Goal: Use online tool/utility: Utilize a website feature to perform a specific function

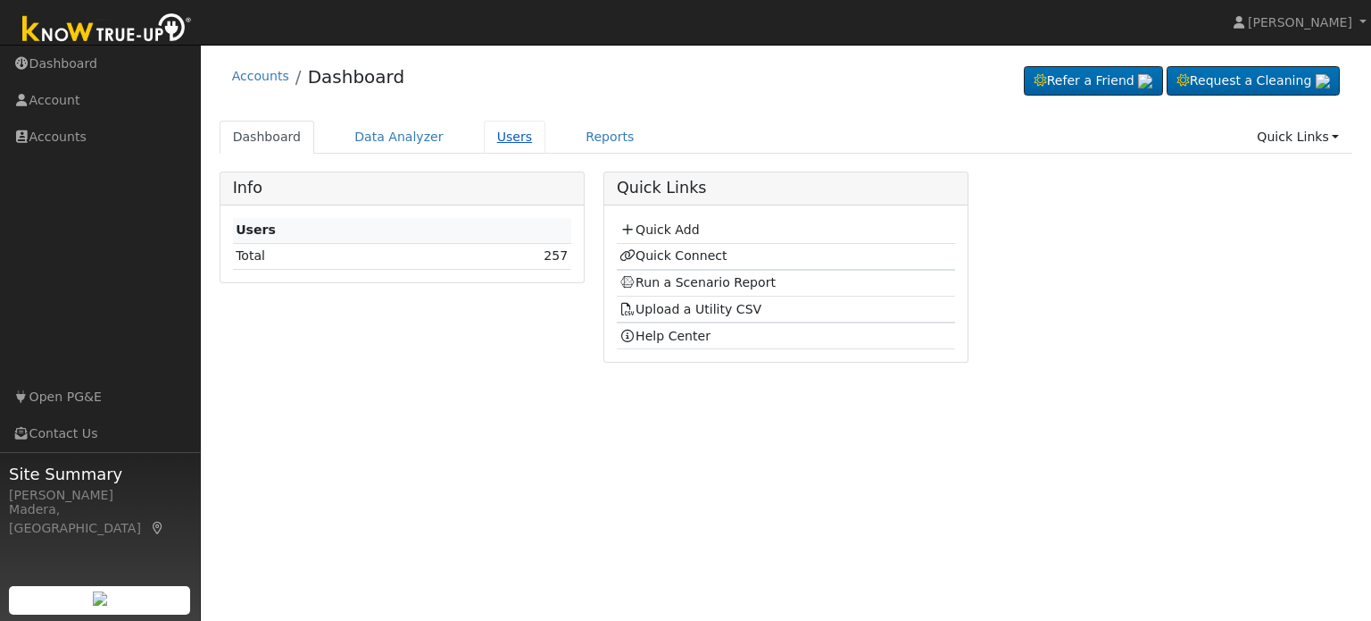
click at [496, 135] on link "Users" at bounding box center [515, 137] width 63 height 33
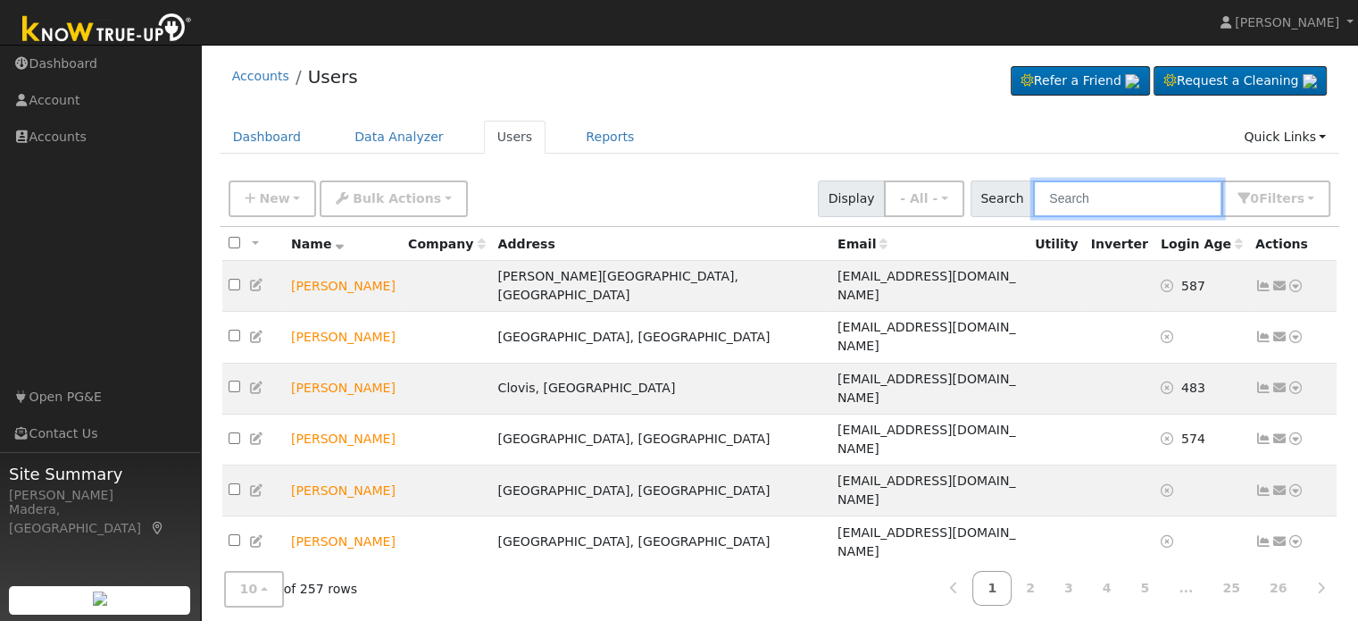
click at [1091, 203] on input "text" at bounding box center [1127, 198] width 189 height 37
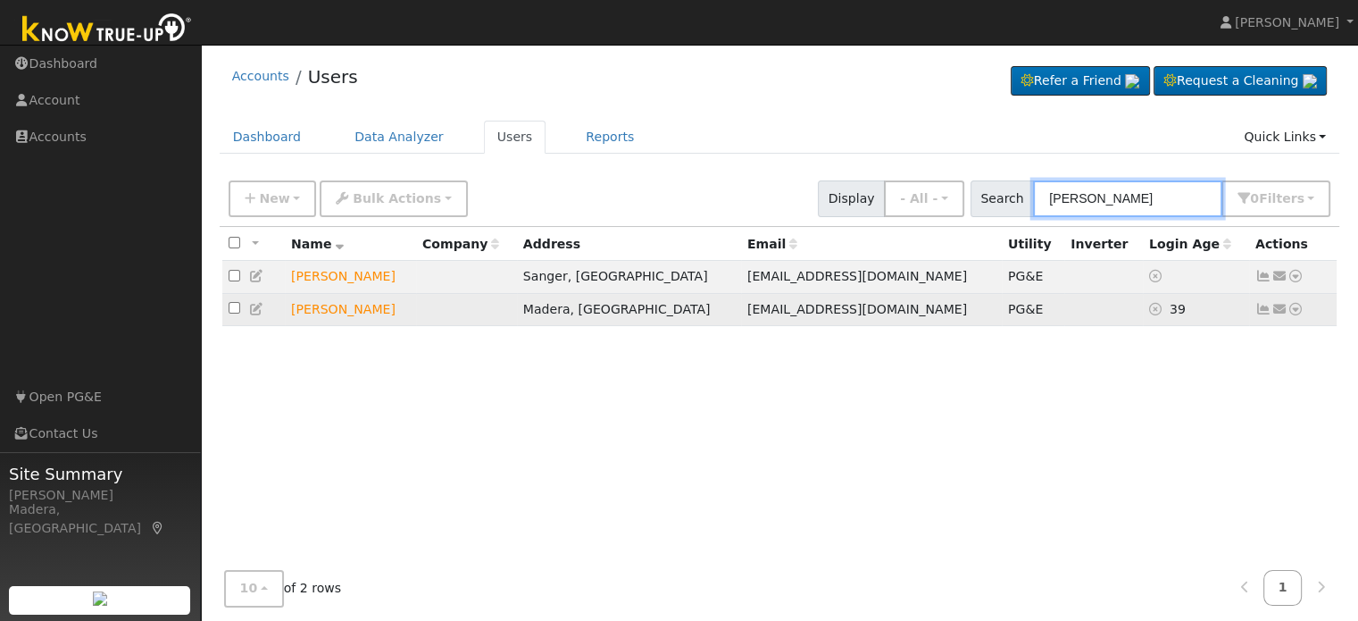
type input "kyl"
click at [1297, 314] on icon at bounding box center [1296, 309] width 16 height 13
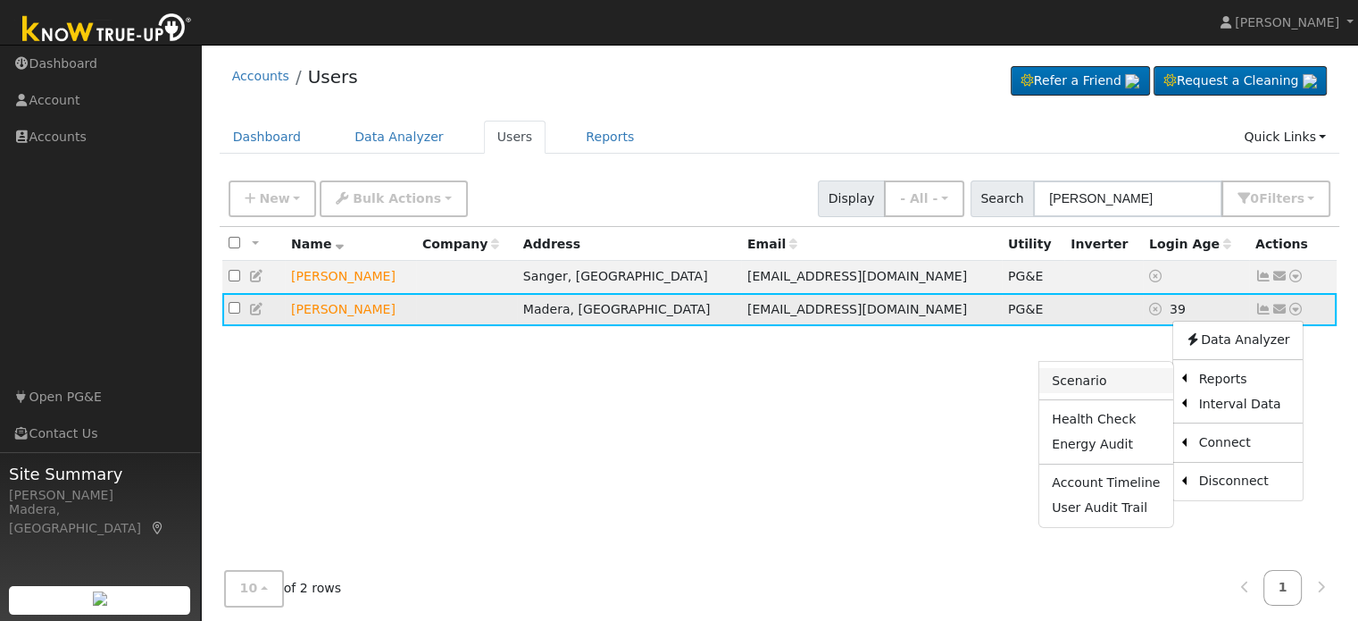
click at [1129, 382] on link "Scenario" at bounding box center [1105, 380] width 133 height 25
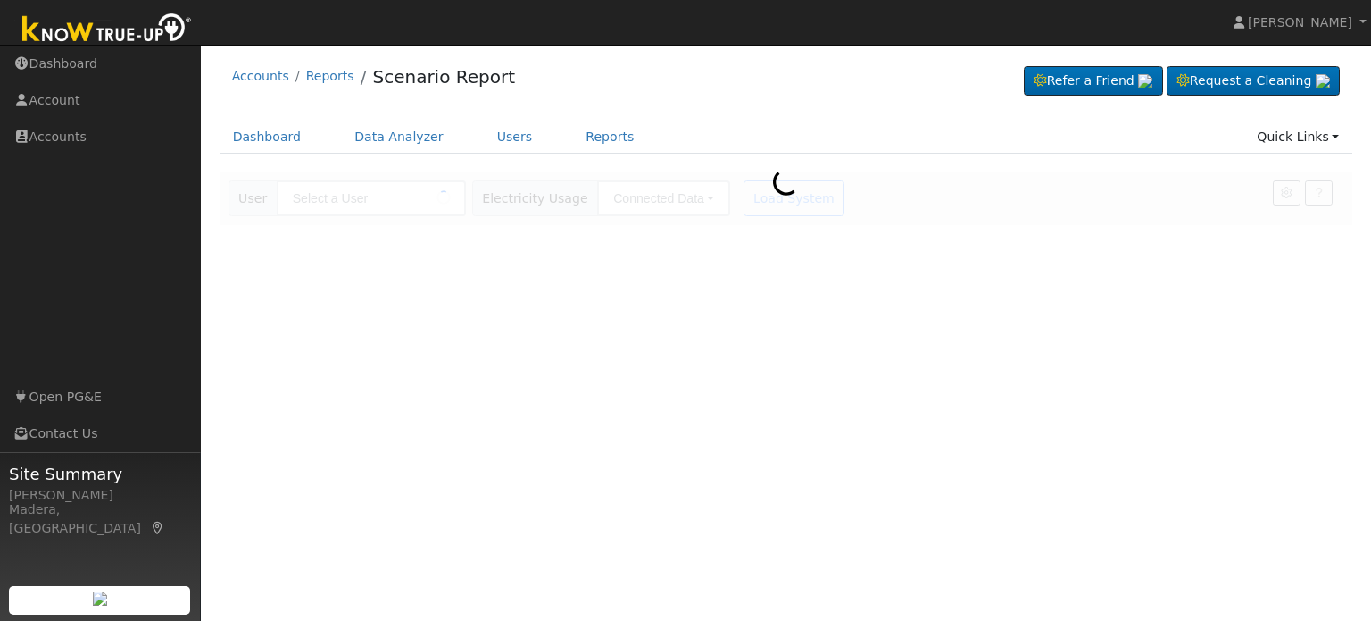
type input "[PERSON_NAME]"
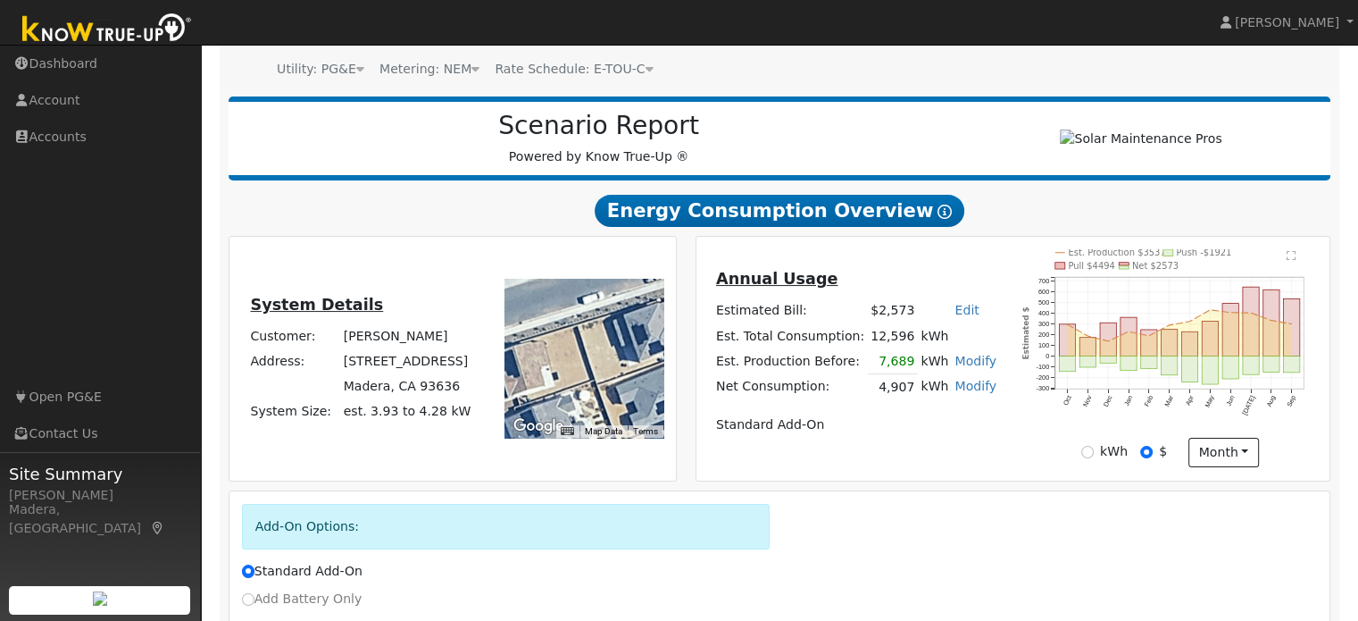
scroll to position [174, 0]
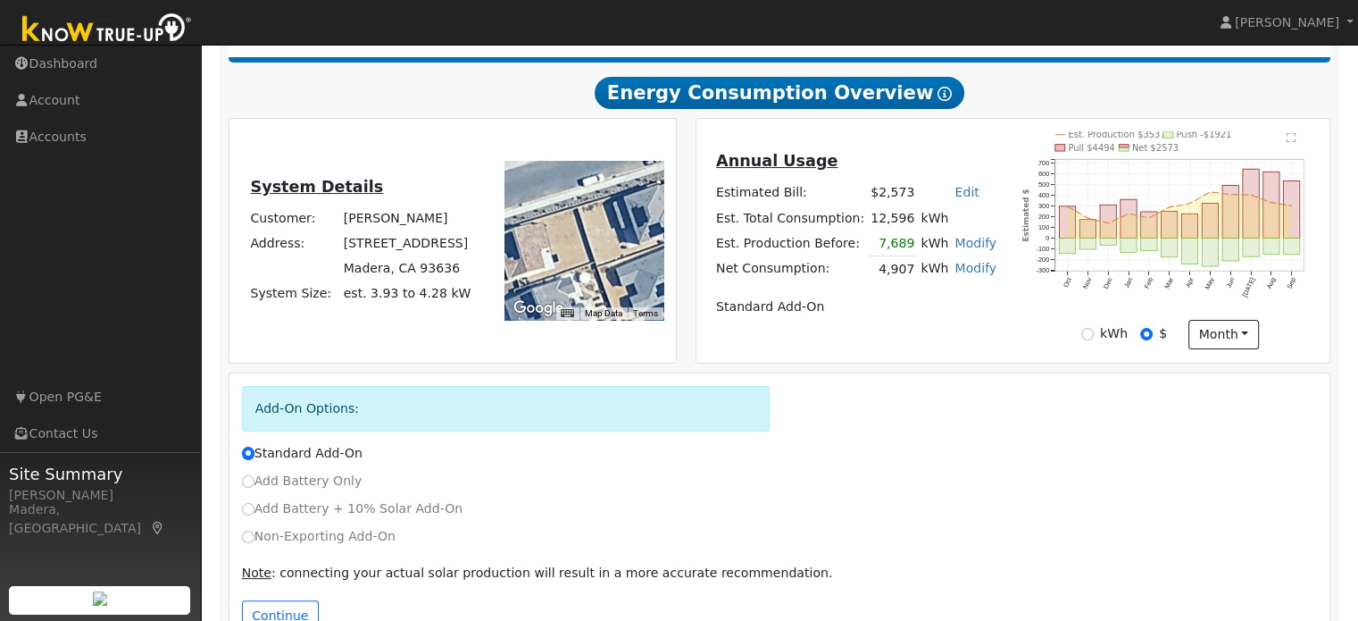
scroll to position [344, 0]
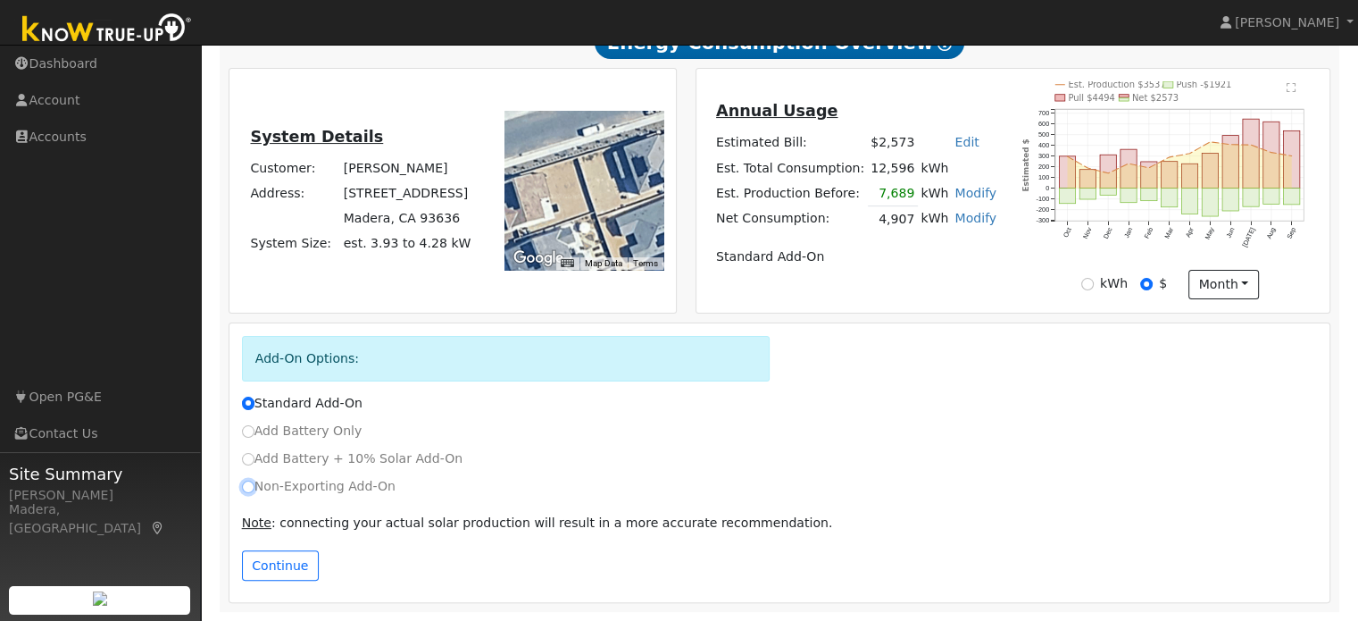
click at [247, 487] on input "Non-Exporting Add-On" at bounding box center [248, 486] width 13 height 13
radio input "true"
radio input "false"
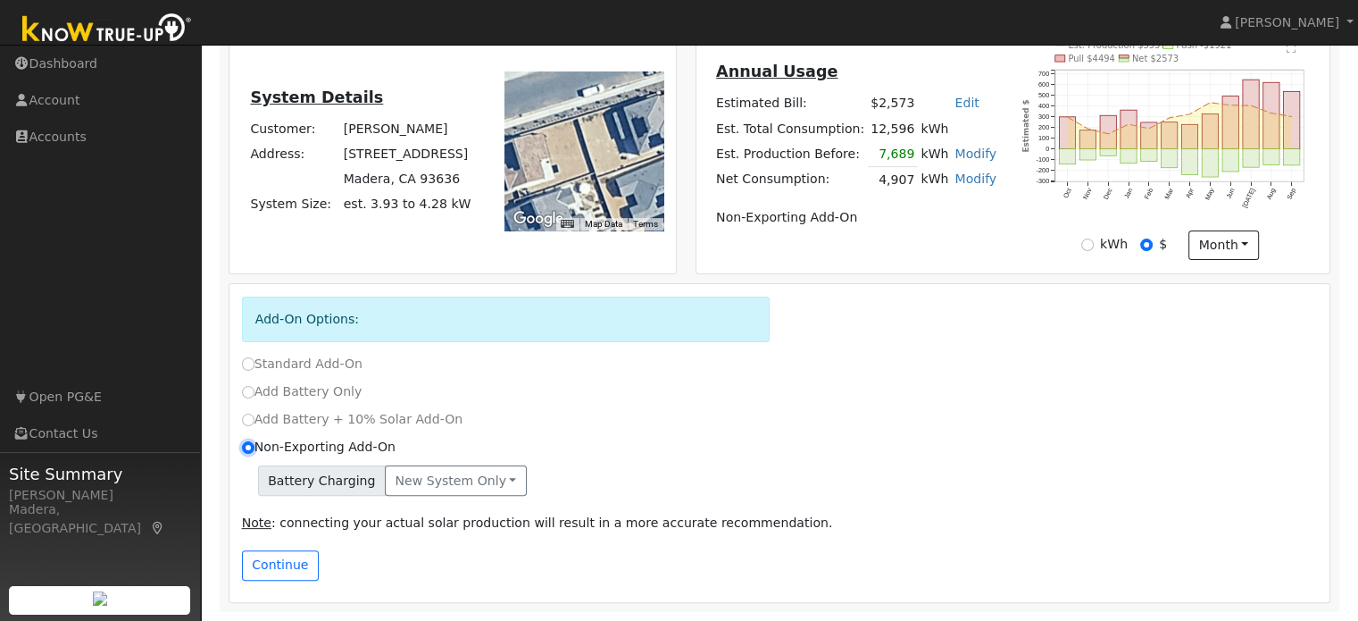
scroll to position [379, 0]
click at [288, 569] on button "Continue" at bounding box center [280, 565] width 77 height 30
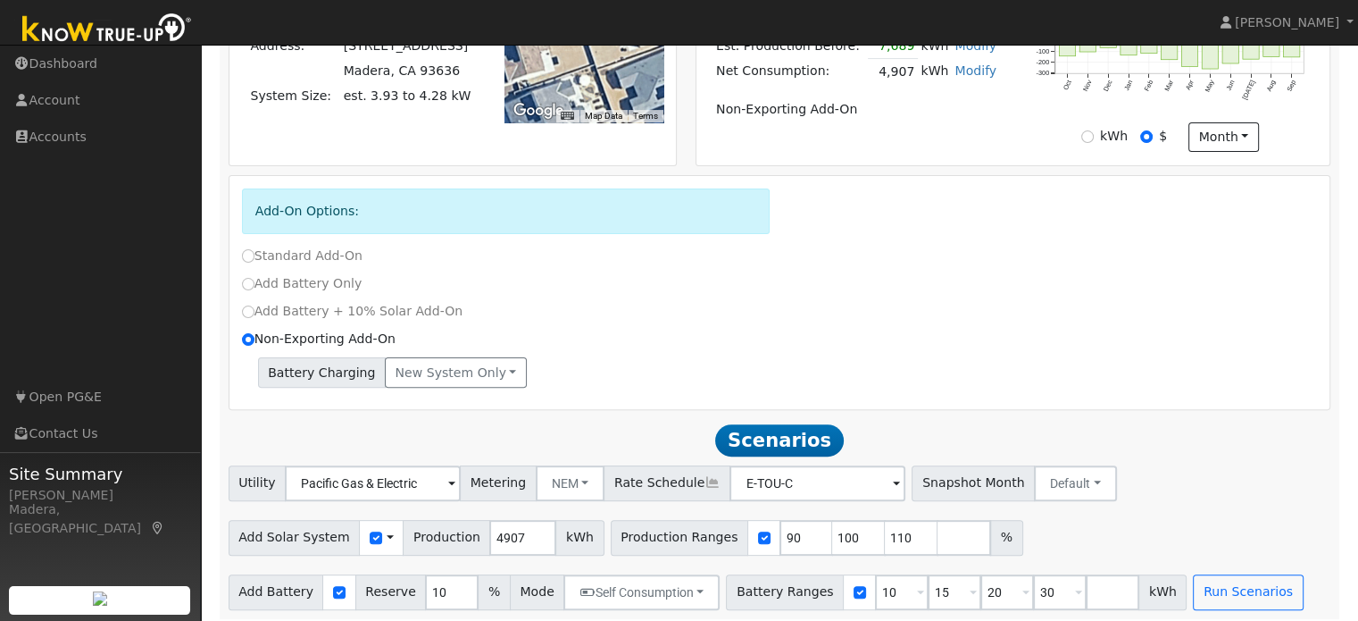
scroll to position [500, 0]
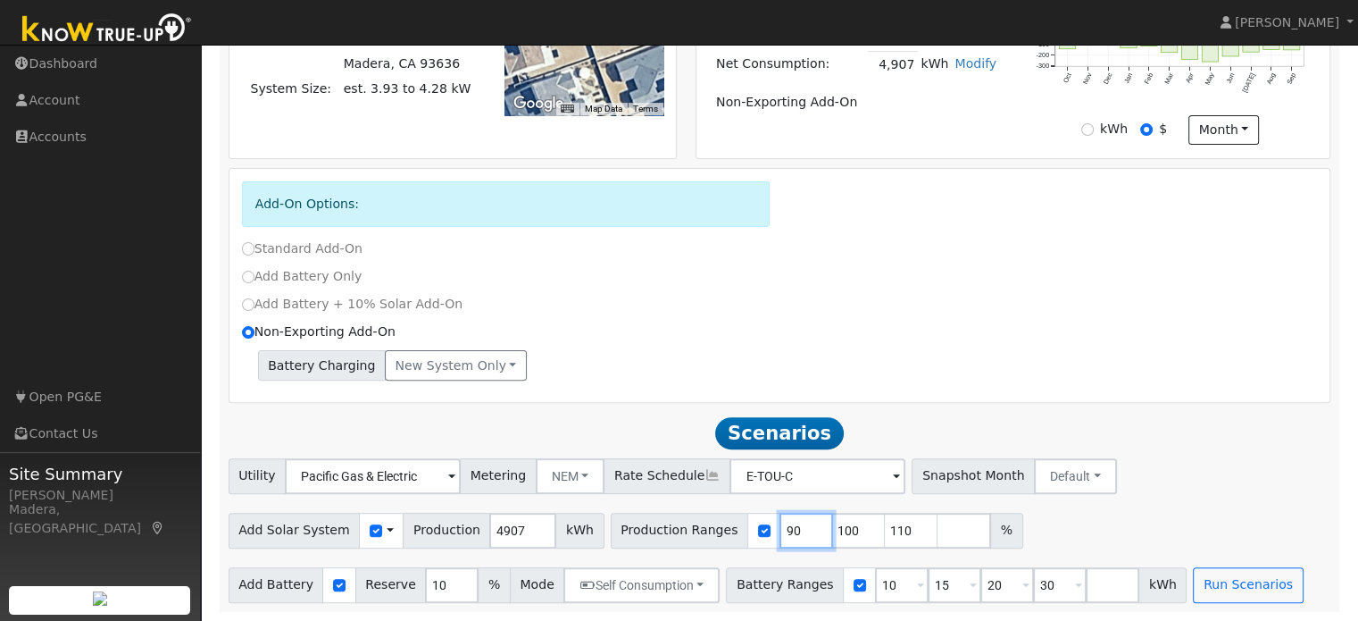
click at [779, 537] on input "90" at bounding box center [806, 531] width 54 height 36
type input "100"
type input "110"
type input "1"
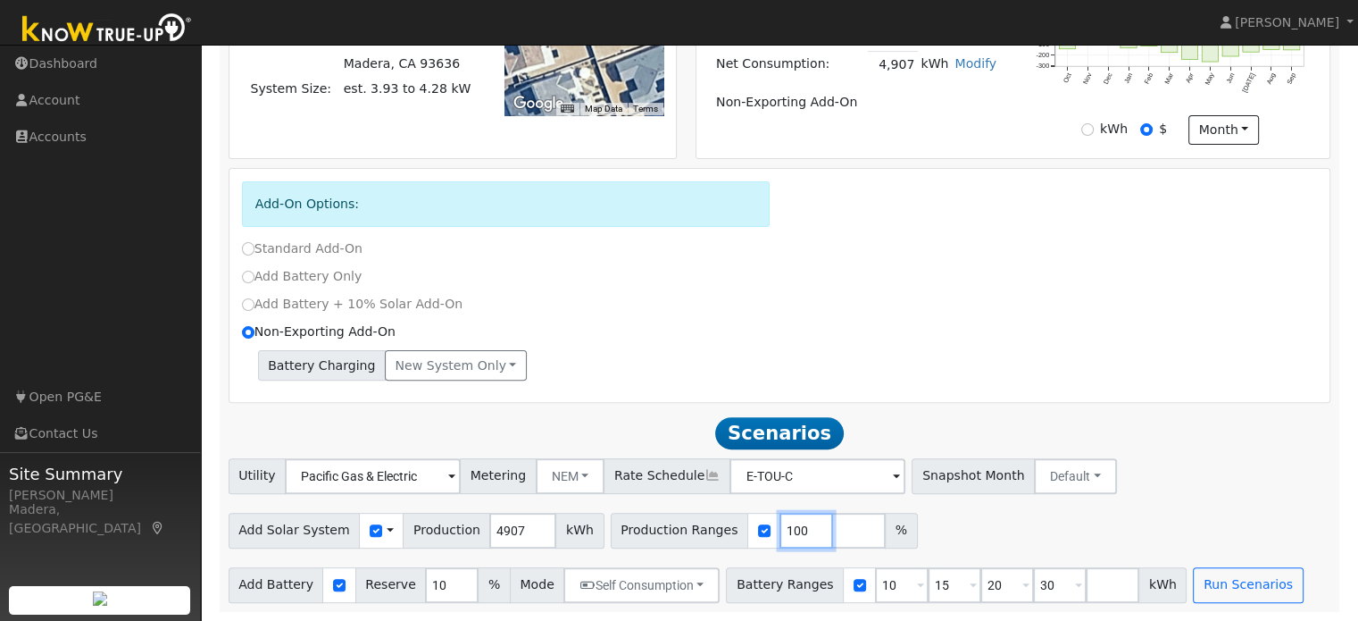
type input "100"
type input "110"
type input "120"
type input "130"
type input "140"
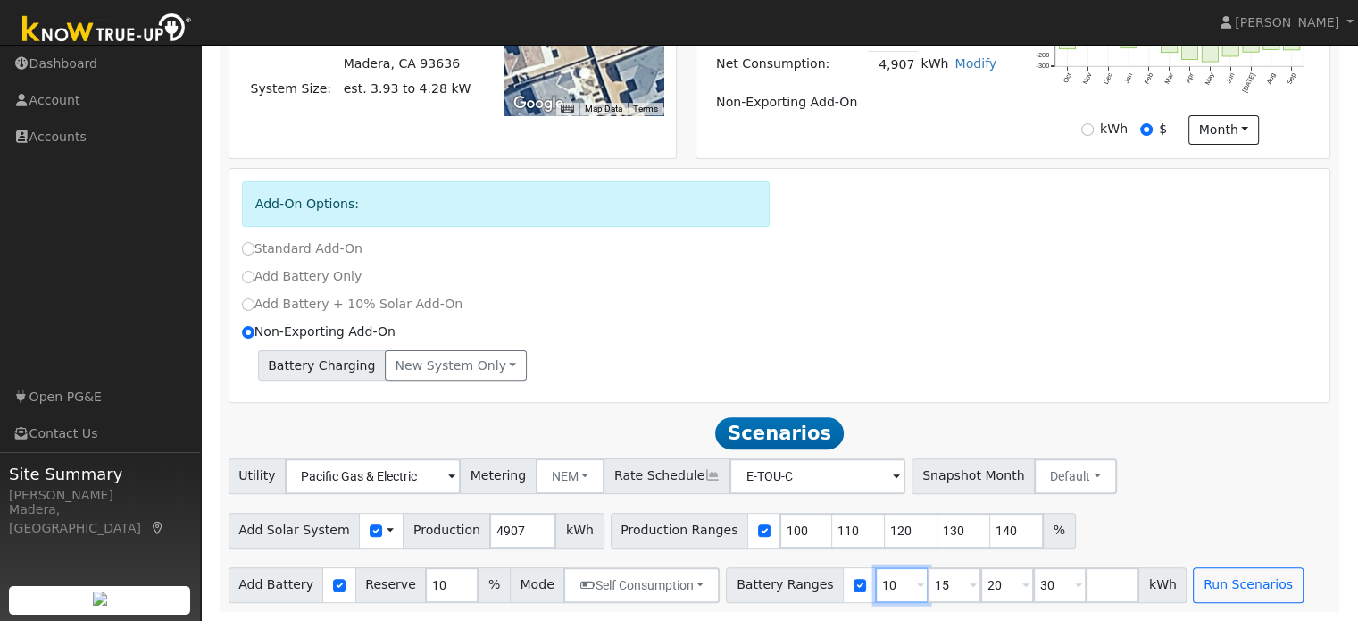
click at [875, 592] on input "10" at bounding box center [902, 585] width 54 height 36
type input "15"
type input "20"
type input "30"
type input "20"
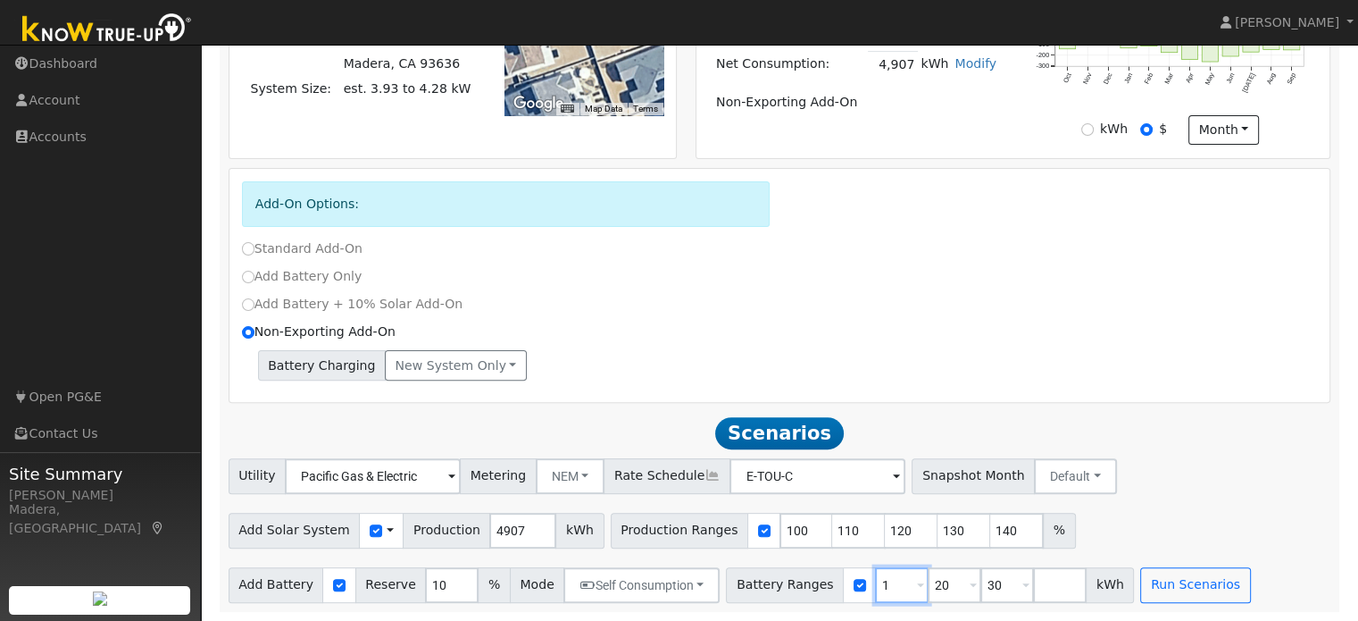
type input "30"
type input "3"
type input "13.5"
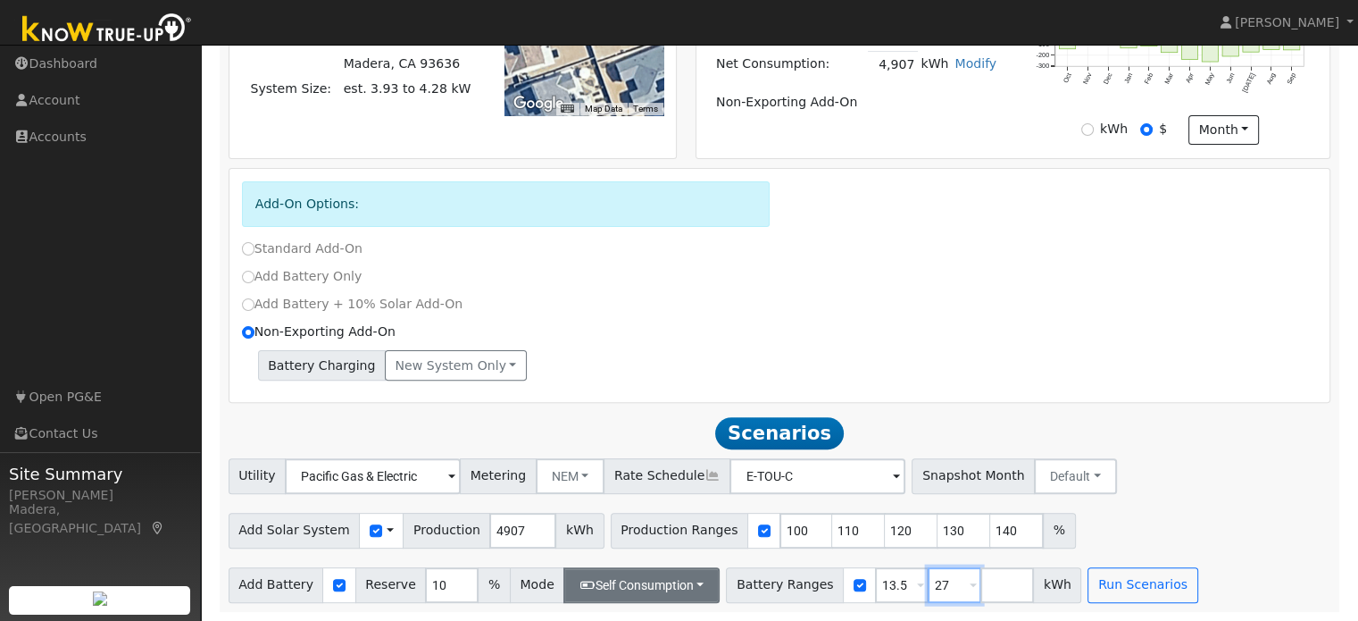
type input "27"
click at [627, 592] on button "Self Consumption" at bounding box center [641, 585] width 156 height 36
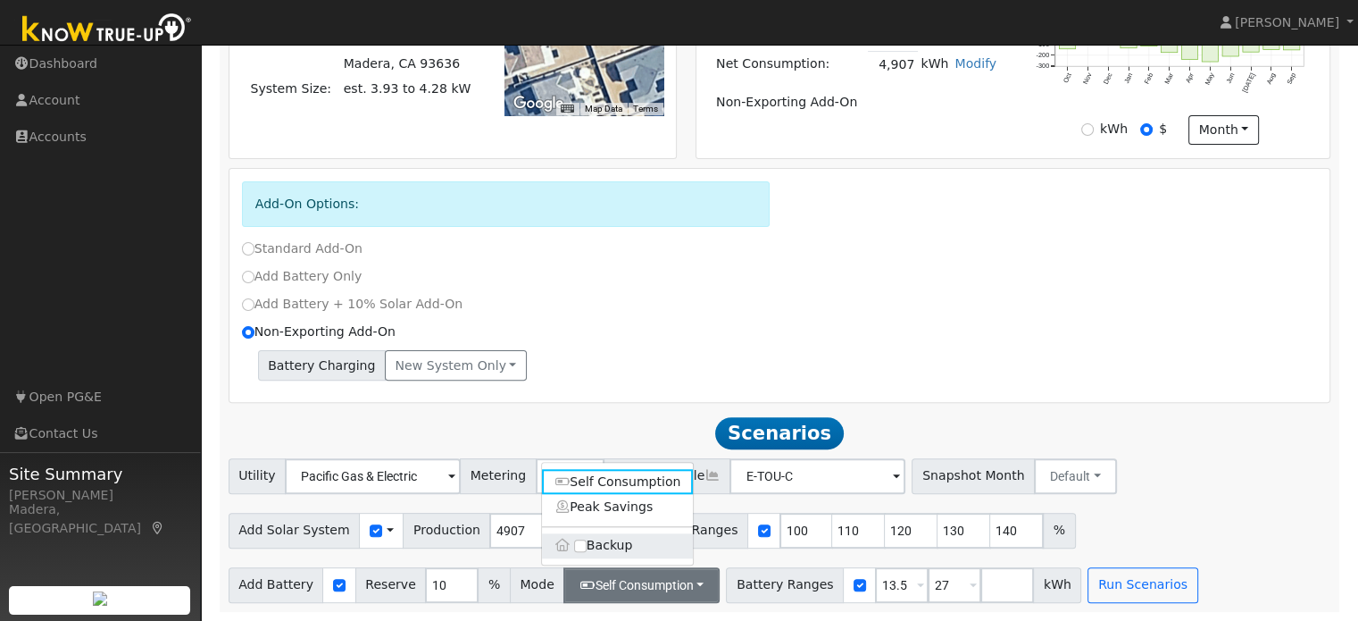
click at [586, 541] on label "Backup" at bounding box center [618, 545] width 152 height 25
click at [586, 541] on input "Backup" at bounding box center [580, 545] width 13 height 13
type input "20"
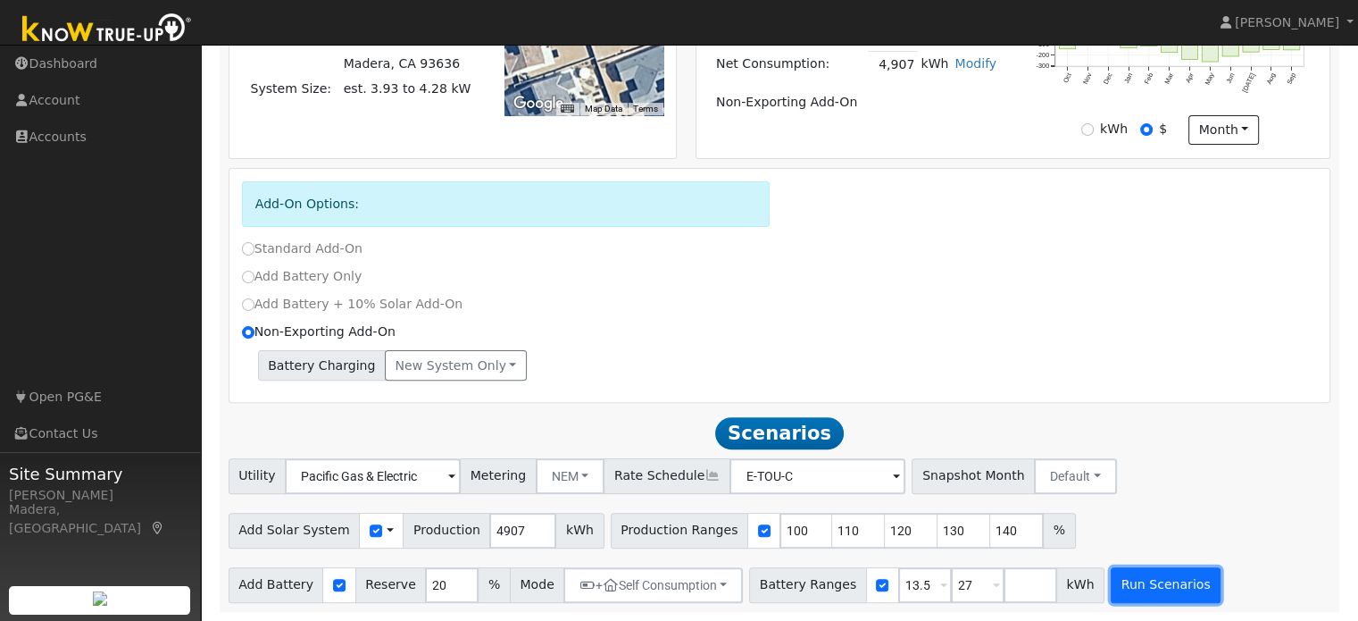
click at [1111, 592] on button "Run Scenarios" at bounding box center [1166, 585] width 110 height 36
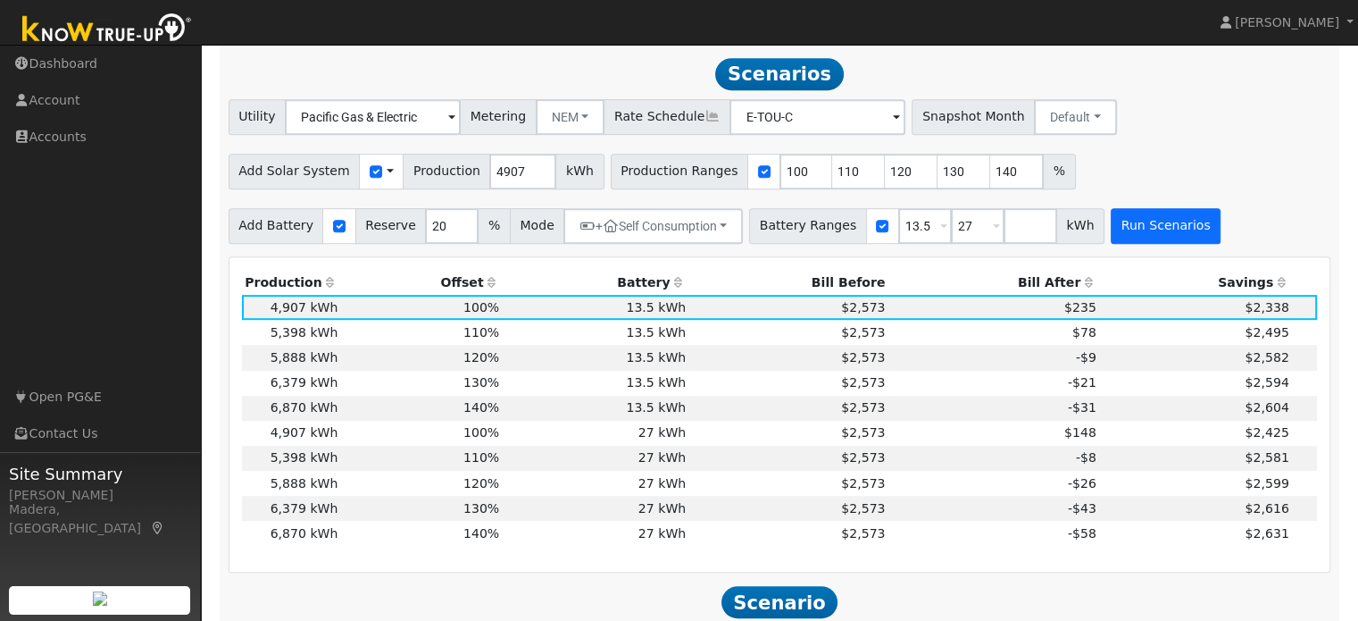
scroll to position [861, 0]
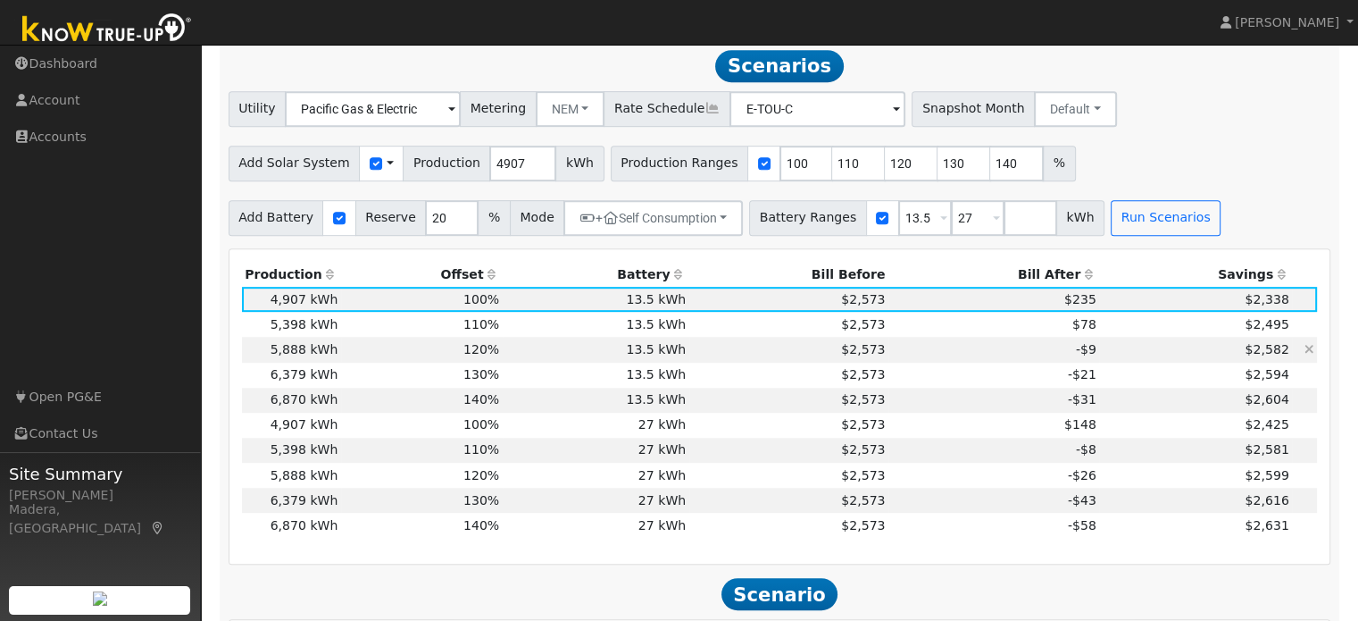
click at [875, 353] on td "$2,573" at bounding box center [788, 349] width 199 height 25
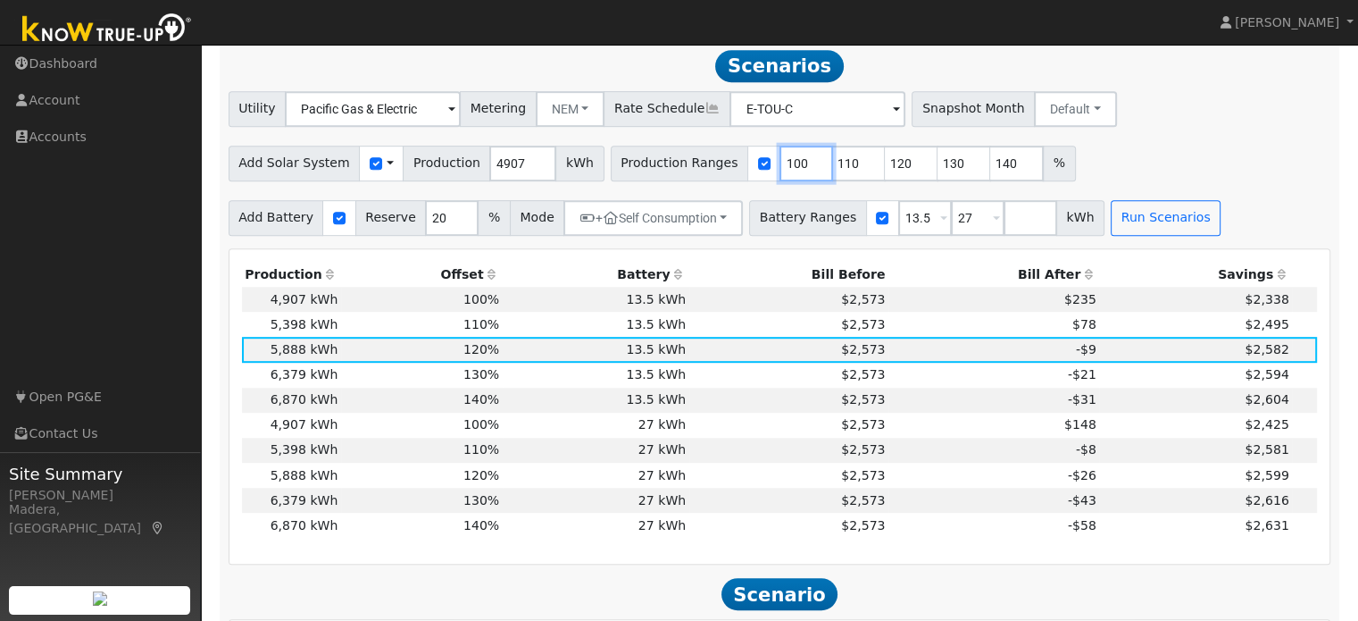
click at [779, 168] on input "100" at bounding box center [806, 164] width 54 height 36
type input "110"
type input "115"
click at [1129, 225] on button "Run Scenarios" at bounding box center [1166, 218] width 110 height 36
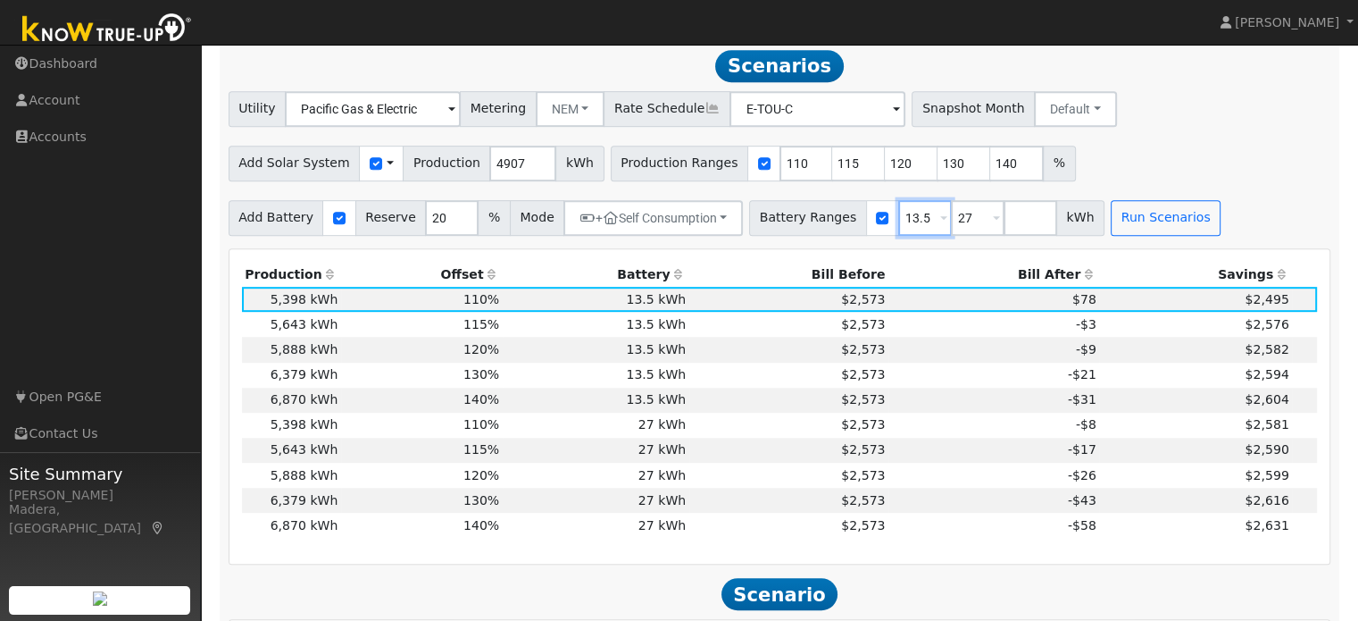
drag, startPoint x: 897, startPoint y: 224, endPoint x: 661, endPoint y: 255, distance: 238.7
click at [661, 255] on div "Scenario Report Powered by Know True-Up ® Energy Consumption Overview Show Help…" at bounding box center [780, 562] width 1121 height 2328
type input "27"
type input "2"
type input "10"
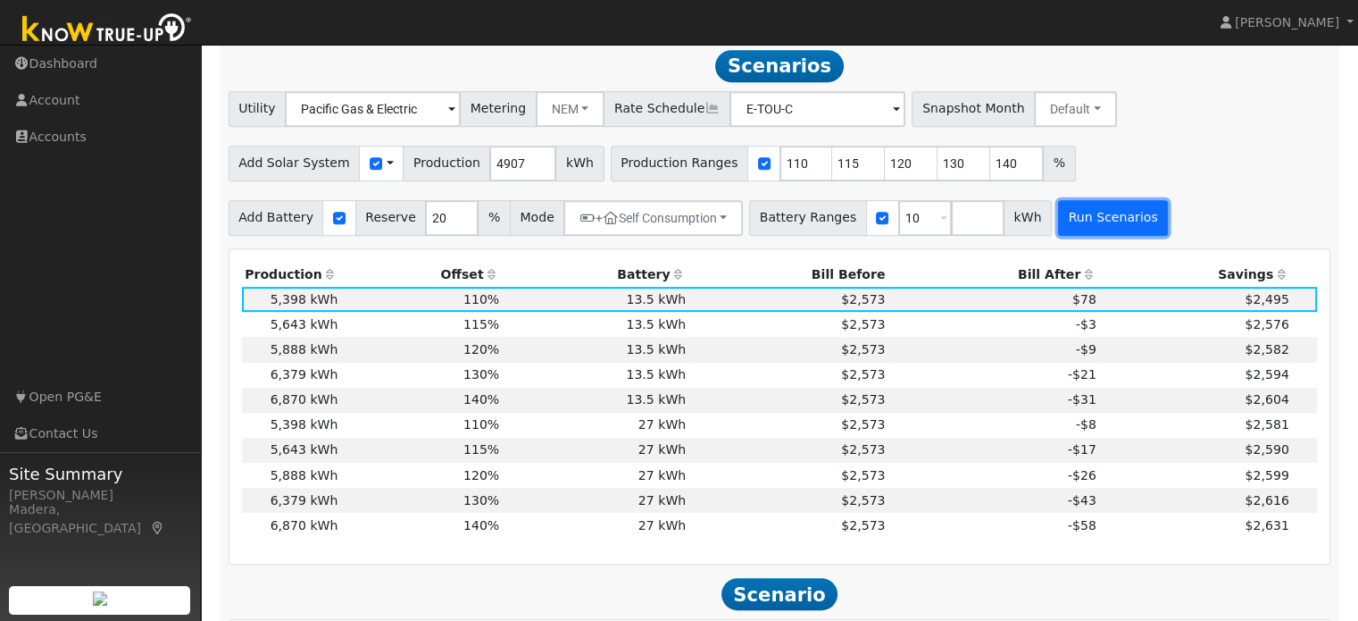
click at [1058, 225] on button "Run Scenarios" at bounding box center [1113, 218] width 110 height 36
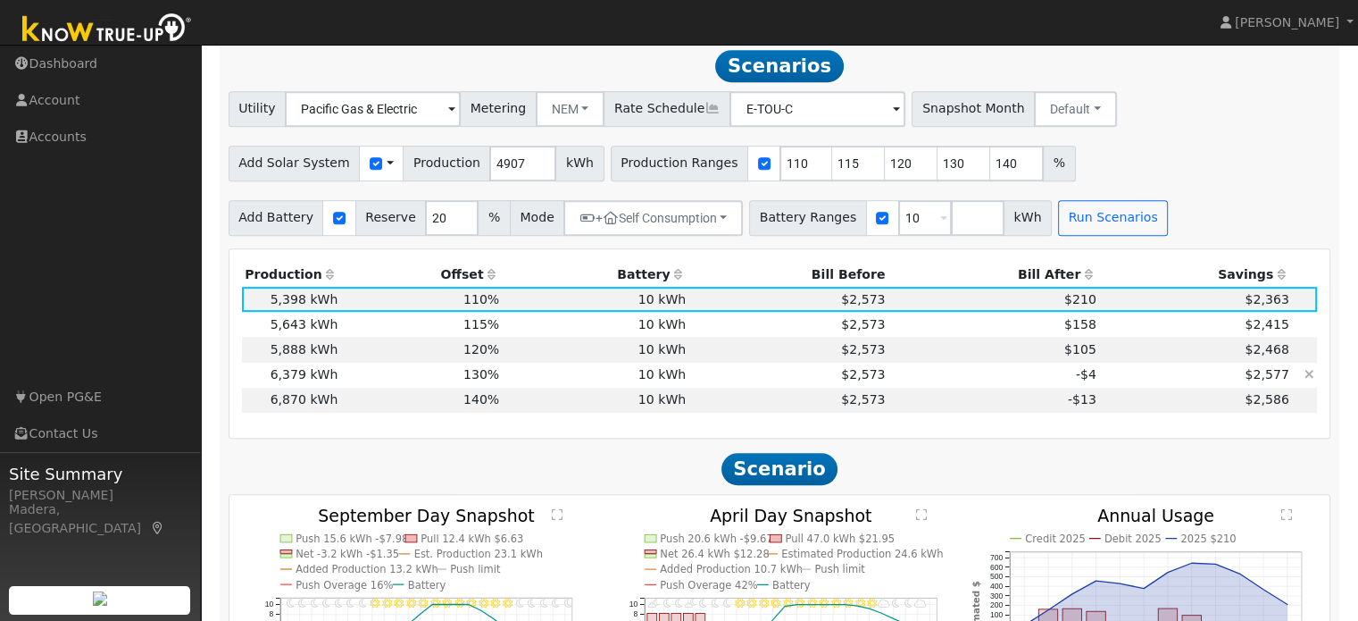
click at [619, 367] on td "10 kWh" at bounding box center [596, 375] width 187 height 25
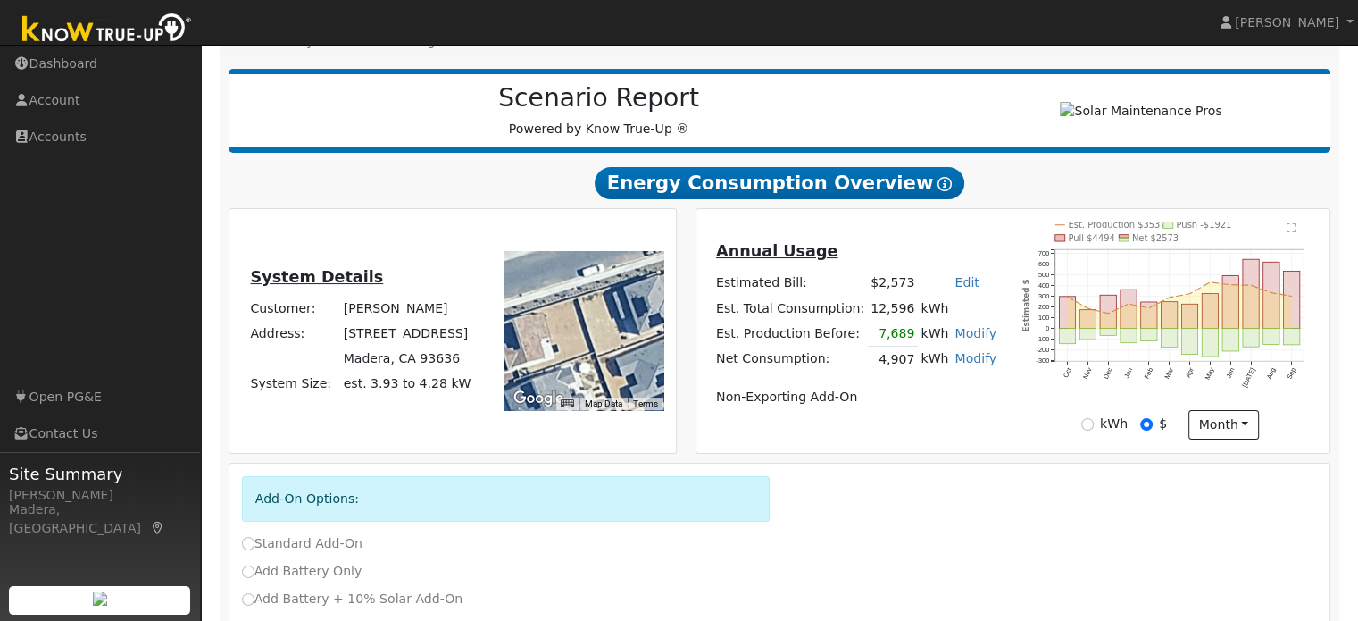
scroll to position [0, 0]
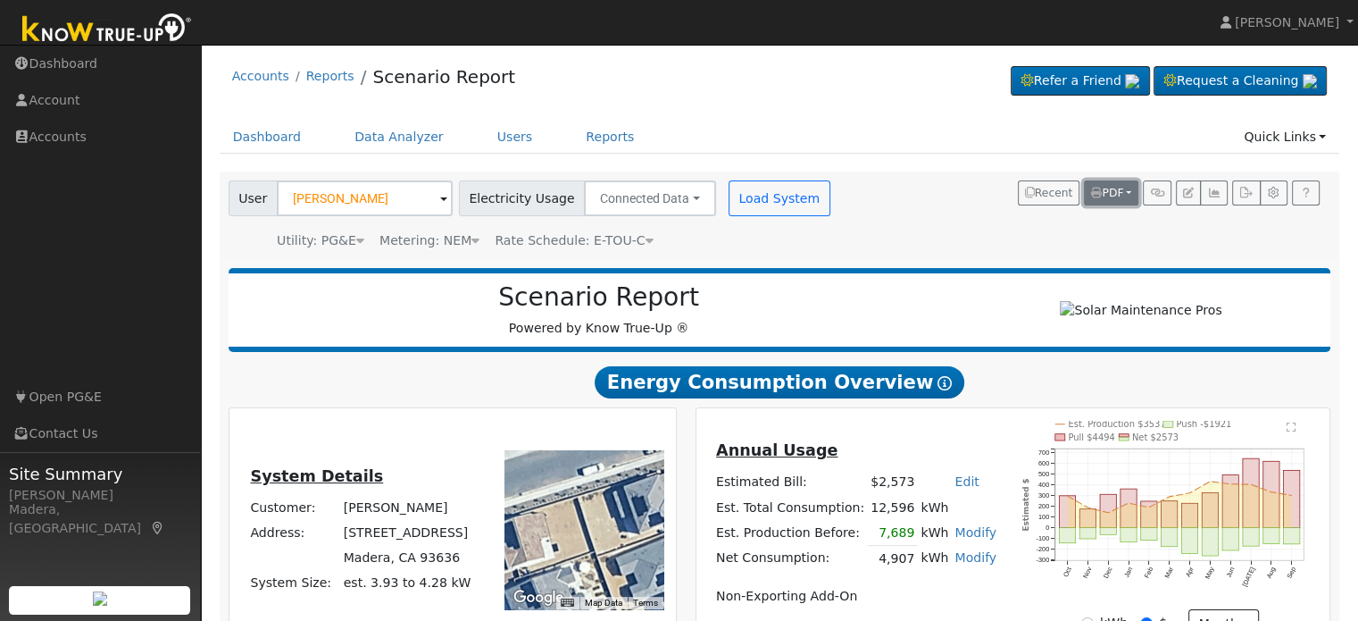
click at [1111, 191] on span "PDF" at bounding box center [1107, 193] width 32 height 13
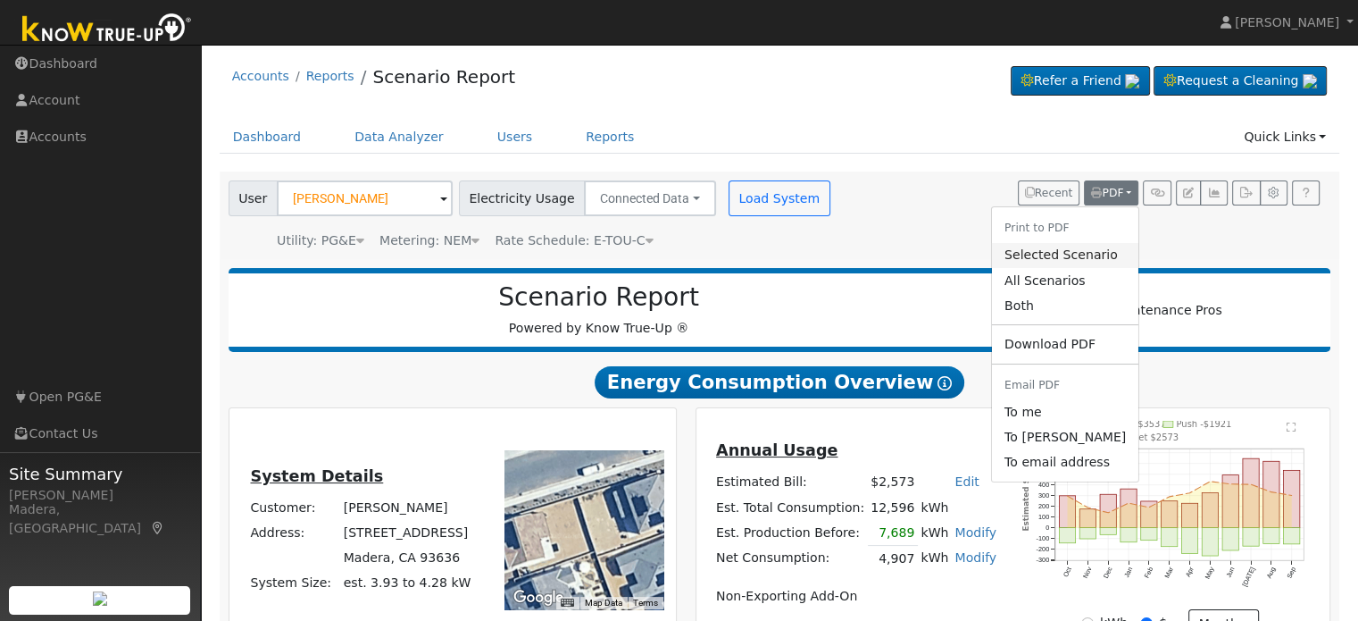
click at [1058, 256] on link "Selected Scenario" at bounding box center [1065, 255] width 146 height 25
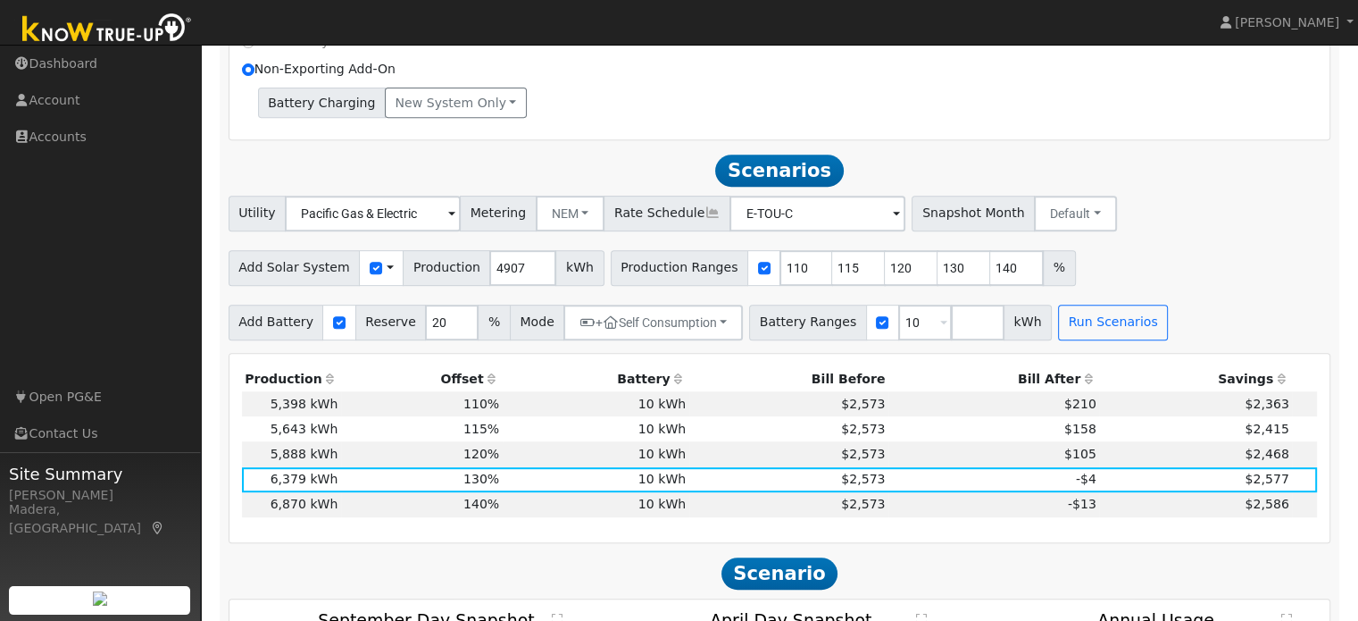
scroll to position [754, 0]
